Goal: Task Accomplishment & Management: Complete application form

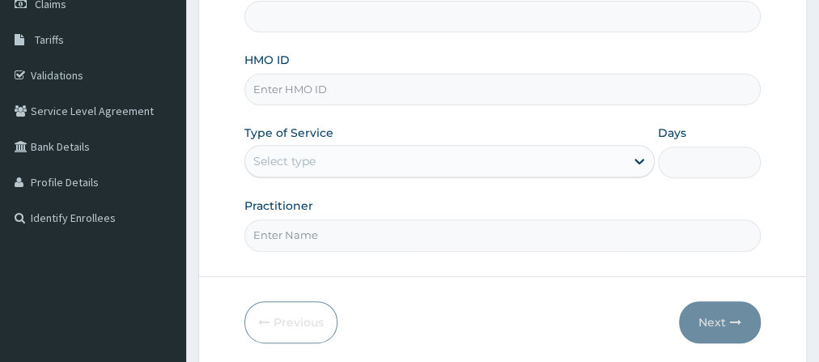
scroll to position [244, 0]
click at [338, 97] on input "HMO ID" at bounding box center [502, 90] width 516 height 32
type input "c"
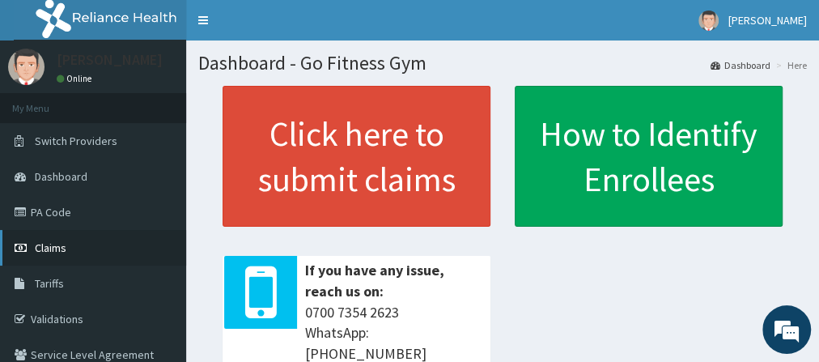
click at [131, 252] on link "Claims" at bounding box center [93, 248] width 186 height 36
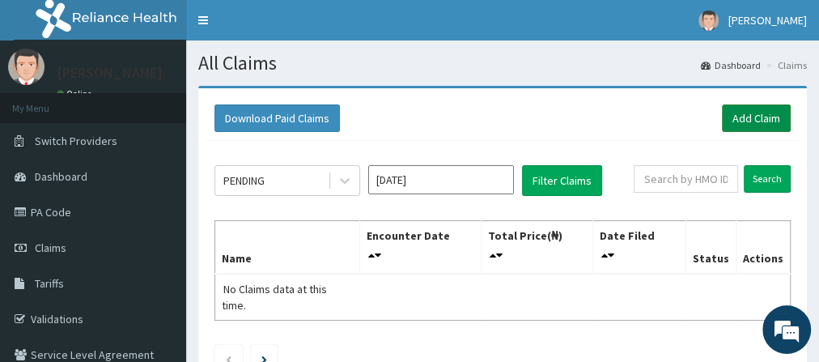
click at [773, 118] on link "Add Claim" at bounding box center [756, 118] width 69 height 28
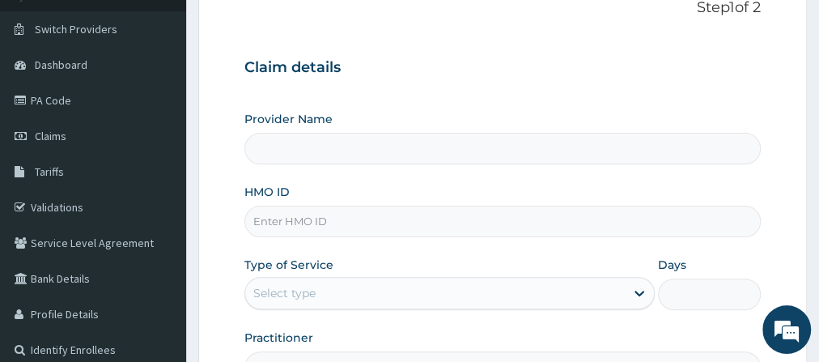
scroll to position [141, 0]
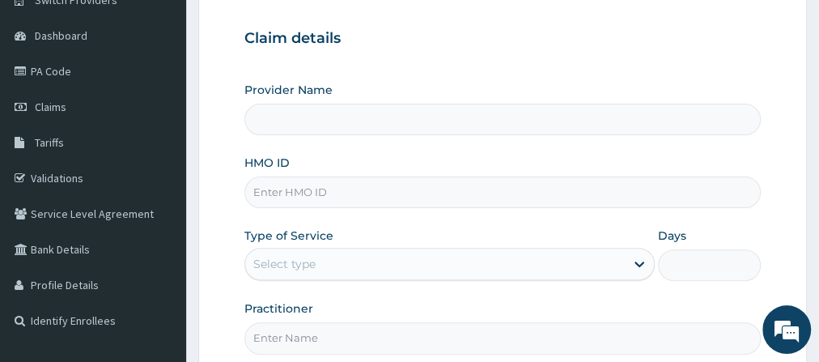
click at [345, 185] on input "HMO ID" at bounding box center [502, 192] width 516 height 32
type input "Go Fitness Gym"
type input "1"
type input "CWV/10004/A"
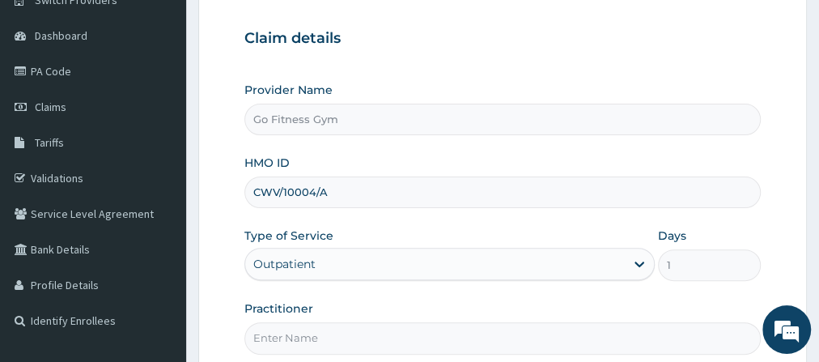
click at [343, 340] on input "Practitioner" at bounding box center [502, 338] width 516 height 32
type input "[GEOGRAPHIC_DATA]"
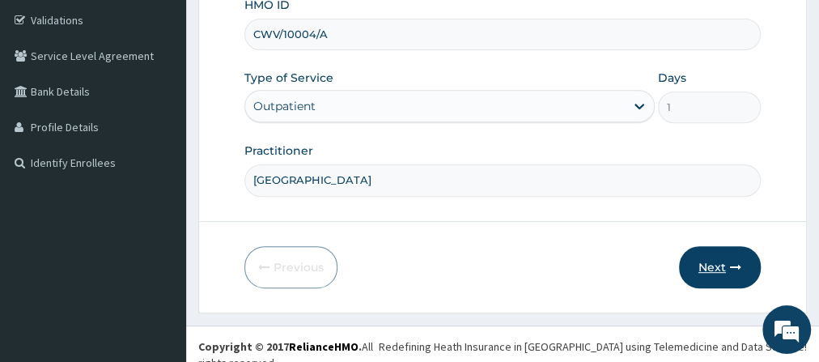
click at [730, 267] on icon "button" at bounding box center [735, 266] width 11 height 11
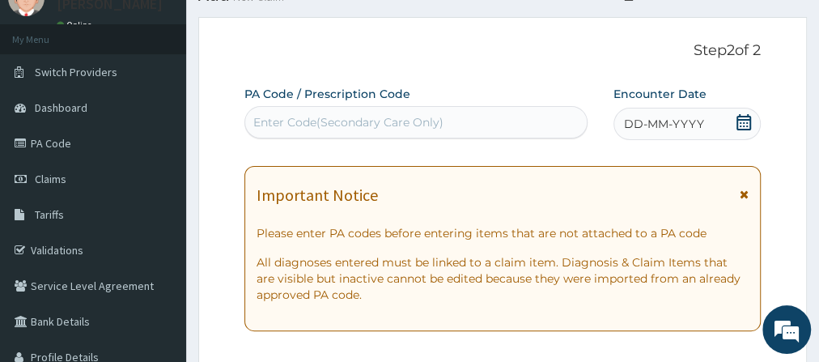
scroll to position [0, 0]
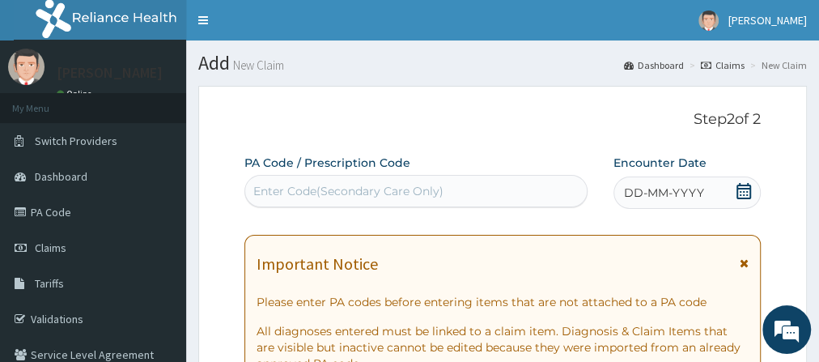
click at [376, 184] on div "Enter Code(Secondary Care Only)" at bounding box center [348, 191] width 190 height 16
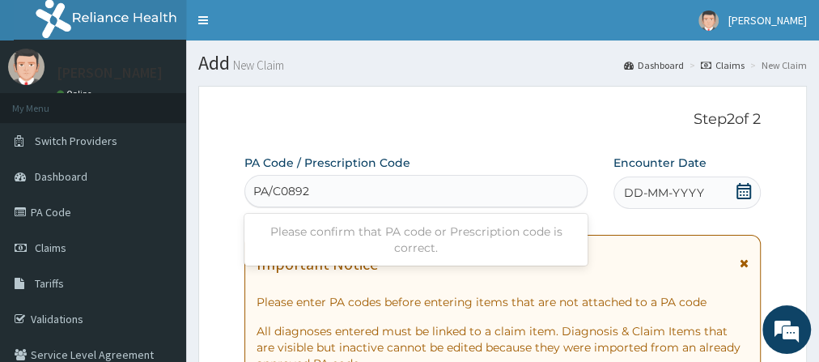
type input "PA/C08924"
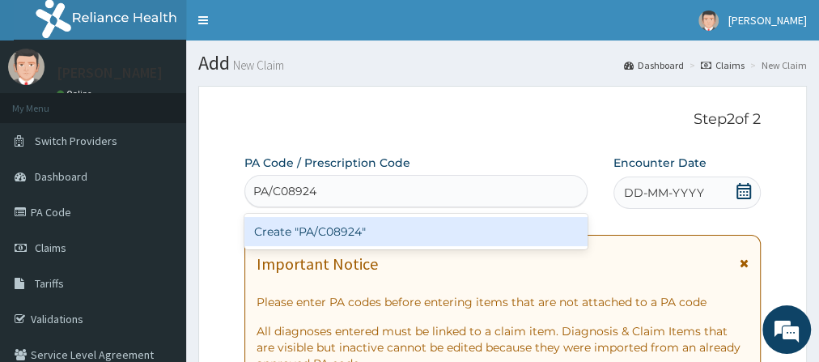
click at [368, 235] on div "Create "PA/C08924"" at bounding box center [415, 231] width 343 height 29
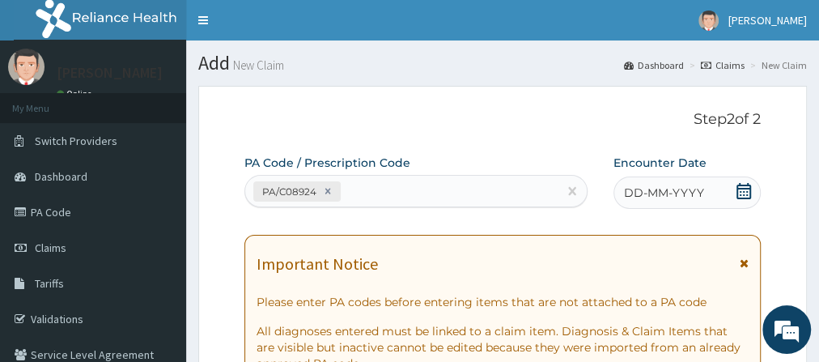
click at [739, 190] on icon at bounding box center [744, 191] width 16 height 16
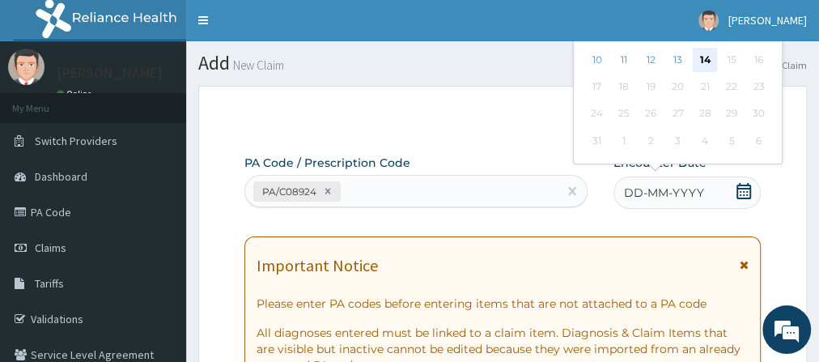
click at [705, 62] on div "14" at bounding box center [705, 60] width 24 height 24
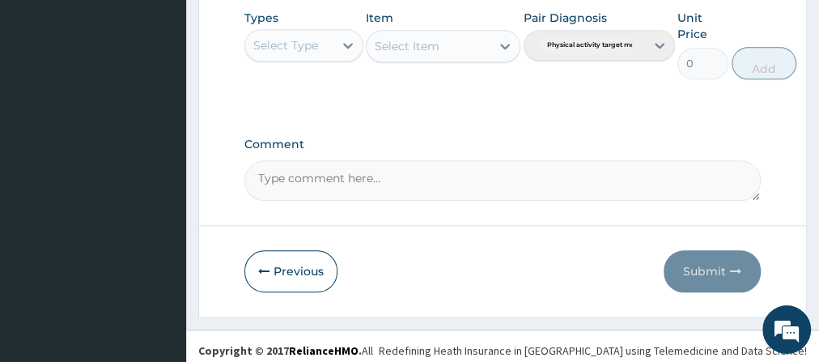
scroll to position [833, 0]
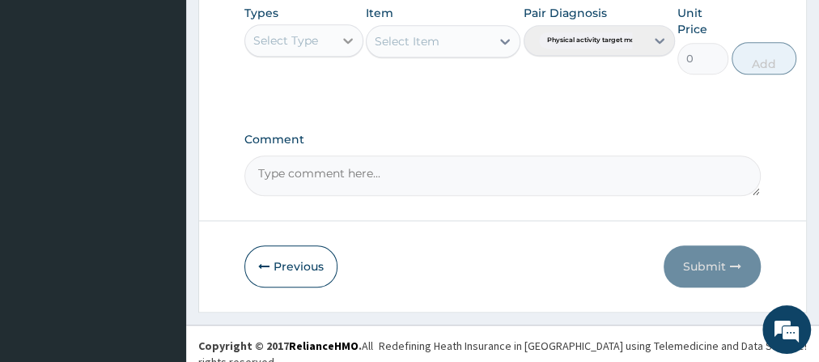
click at [346, 40] on icon at bounding box center [348, 40] width 16 height 16
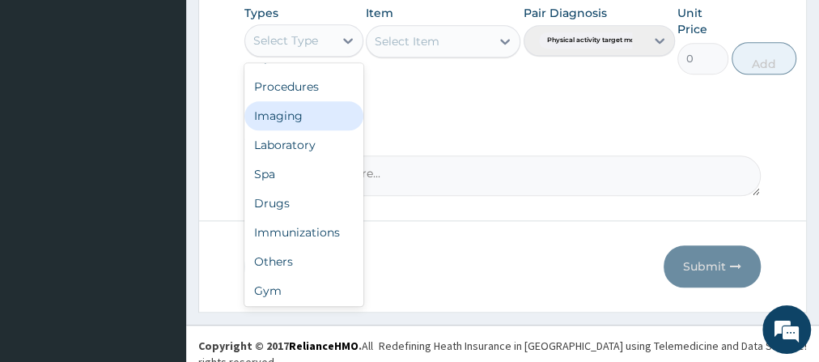
scroll to position [54, 0]
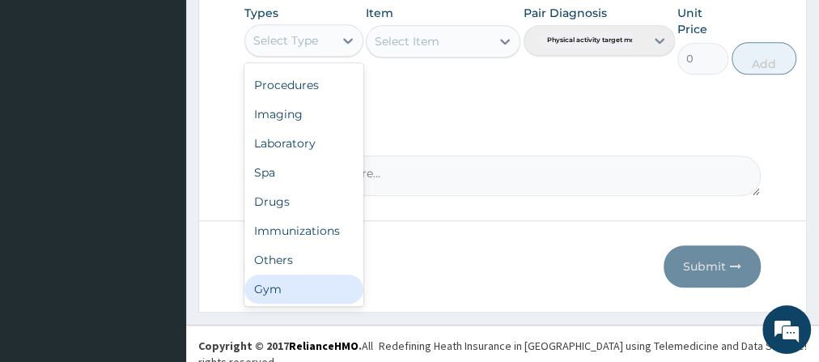
click at [312, 292] on div "Gym" at bounding box center [303, 288] width 119 height 29
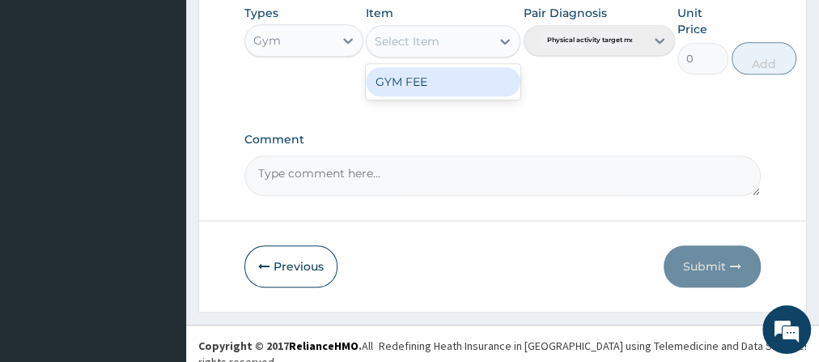
click at [482, 40] on div "Select Item" at bounding box center [429, 41] width 124 height 26
click at [462, 82] on div "GYM FEE" at bounding box center [443, 81] width 155 height 29
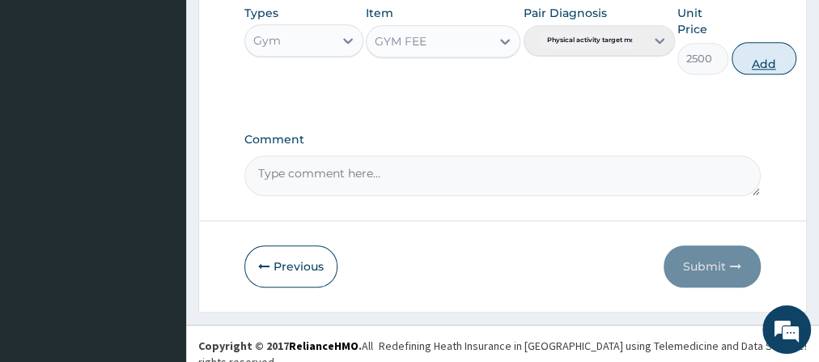
click at [738, 58] on button "Add" at bounding box center [763, 58] width 65 height 32
type input "0"
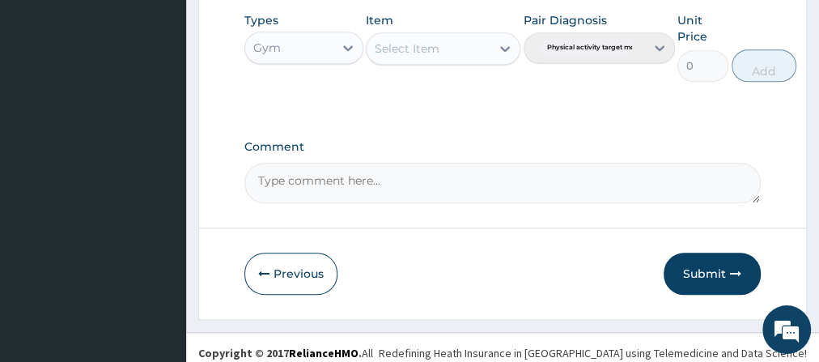
scroll to position [765, 0]
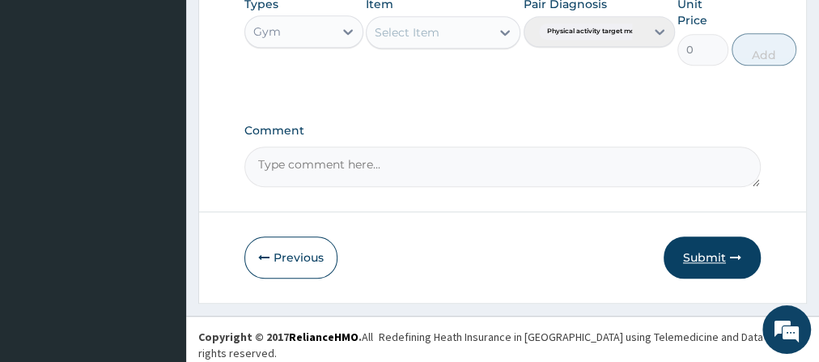
click at [723, 278] on button "Submit" at bounding box center [711, 257] width 97 height 42
